Goal: Entertainment & Leisure: Consume media (video, audio)

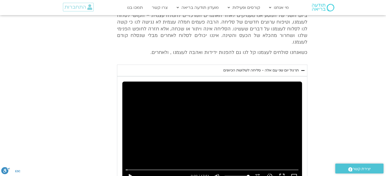
scroll to position [261, 0]
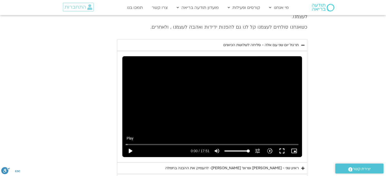
click at [130, 145] on button "play_arrow" at bounding box center [130, 151] width 12 height 12
type input "0.154793"
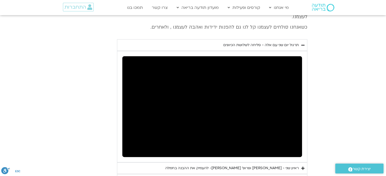
click at [124, 145] on button "pause" at bounding box center [130, 151] width 12 height 12
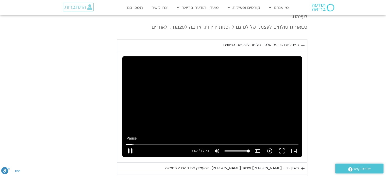
click at [131, 145] on button "pause" at bounding box center [130, 151] width 12 height 12
click at [129, 143] on input "Seek" at bounding box center [212, 144] width 173 height 3
click at [130, 145] on button "play_arrow" at bounding box center [130, 151] width 12 height 12
click at [283, 145] on button "fullscreen" at bounding box center [282, 151] width 12 height 12
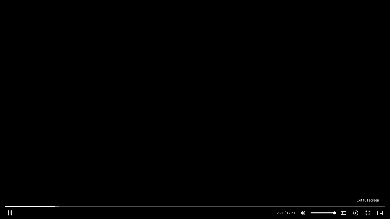
click at [368, 212] on button "fullscreen_exit" at bounding box center [368, 213] width 12 height 12
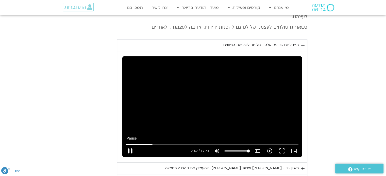
click at [130, 145] on button "pause" at bounding box center [130, 151] width 12 height 12
click at [130, 145] on button "play_arrow" at bounding box center [130, 151] width 12 height 12
click at [129, 145] on button "pause" at bounding box center [130, 151] width 12 height 12
type input "184.579799"
